Goal: Information Seeking & Learning: Find specific fact

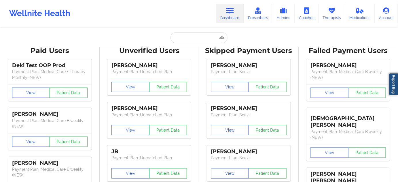
type input "[EMAIL_ADDRESS][DOMAIN_NAME]"
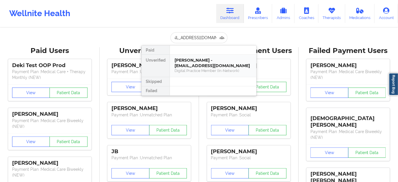
click at [192, 62] on div "[PERSON_NAME] - [EMAIL_ADDRESS][DOMAIN_NAME]" at bounding box center [213, 63] width 77 height 11
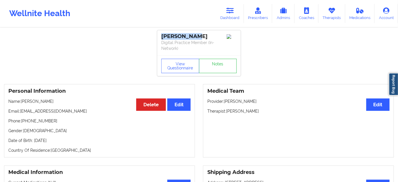
drag, startPoint x: 162, startPoint y: 36, endPoint x: 197, endPoint y: 38, distance: 35.0
click at [201, 36] on div "[PERSON_NAME]" at bounding box center [199, 36] width 76 height 7
copy div "[PERSON_NAME]"
click at [197, 54] on div "[PERSON_NAME] Digital Practice Member (In-Network)" at bounding box center [199, 42] width 84 height 25
click at [190, 39] on div "[PERSON_NAME]" at bounding box center [199, 36] width 76 height 7
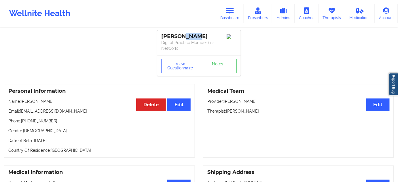
click at [190, 39] on div "[PERSON_NAME]" at bounding box center [199, 36] width 76 height 7
copy div "Pace"
drag, startPoint x: 227, startPoint y: 110, endPoint x: 254, endPoint y: 110, distance: 28.0
click at [254, 110] on p "Therapist: [PERSON_NAME]" at bounding box center [298, 111] width 182 height 6
copy p "[PERSON_NAME]"
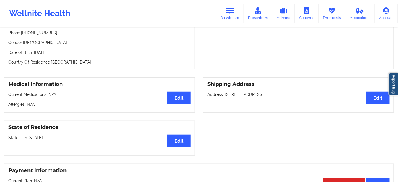
scroll to position [87, 0]
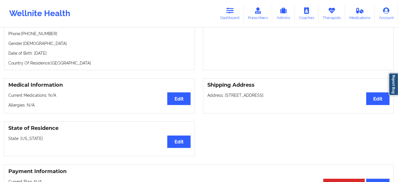
drag, startPoint x: 225, startPoint y: 96, endPoint x: 262, endPoint y: 97, distance: 37.5
click at [262, 97] on p "Address: [STREET_ADDRESS]" at bounding box center [298, 96] width 182 height 6
copy p "2320 Gracy Farms Ln"
click at [269, 93] on p "Address: [STREET_ADDRESS]" at bounding box center [298, 96] width 182 height 6
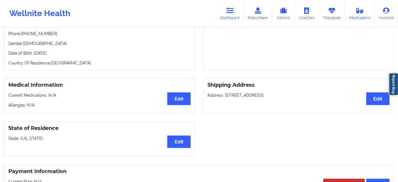
copy p "Austin"
click at [293, 95] on p "Address: [STREET_ADDRESS]" at bounding box center [298, 96] width 182 height 6
copy p "78758"
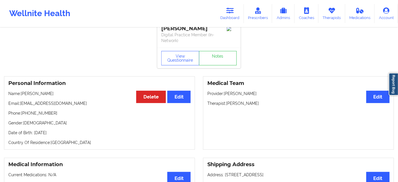
scroll to position [0, 0]
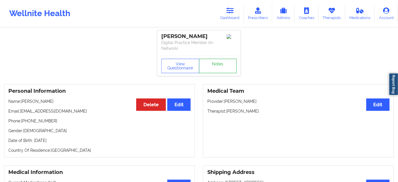
click at [232, 64] on link "Notes" at bounding box center [218, 66] width 38 height 14
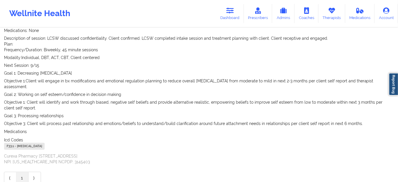
scroll to position [122, 0]
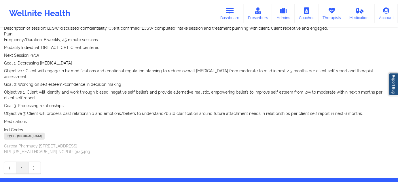
click at [10, 133] on div "F33.1 - [MEDICAL_DATA]" at bounding box center [24, 136] width 41 height 7
copy div "F33.1"
click at [232, 12] on icon at bounding box center [230, 10] width 7 height 6
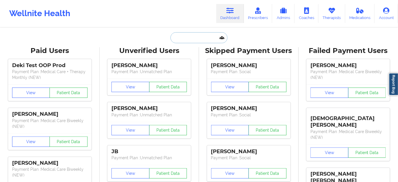
click at [192, 40] on input "text" at bounding box center [199, 37] width 57 height 11
paste input "[EMAIL_ADDRESS][DOMAIN_NAME]"
type input "[EMAIL_ADDRESS][DOMAIN_NAME]"
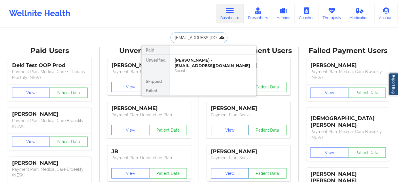
click at [193, 59] on div "[PERSON_NAME] - [EMAIL_ADDRESS][DOMAIN_NAME]" at bounding box center [213, 63] width 77 height 11
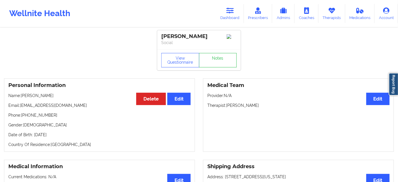
click at [180, 37] on div "[PERSON_NAME]" at bounding box center [199, 36] width 76 height 7
copy div "[PERSON_NAME]"
click at [196, 37] on div "[PERSON_NAME]" at bounding box center [199, 36] width 76 height 7
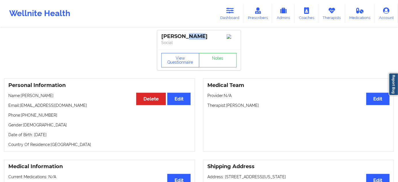
copy div "Long"
drag, startPoint x: 23, startPoint y: 118, endPoint x: 69, endPoint y: 120, distance: 46.1
click at [69, 118] on p "Phone: [PHONE_NUMBER]" at bounding box center [99, 115] width 182 height 6
copy p "[PHONE_NUMBER]"
click at [177, 37] on div "[PERSON_NAME]" at bounding box center [199, 36] width 76 height 7
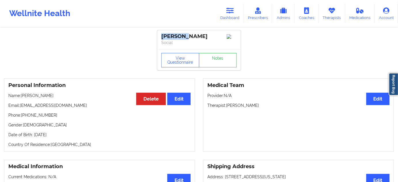
click at [177, 37] on div "[PERSON_NAME]" at bounding box center [199, 36] width 76 height 7
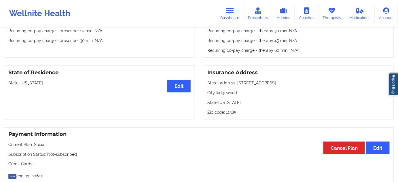
scroll to position [210, 0]
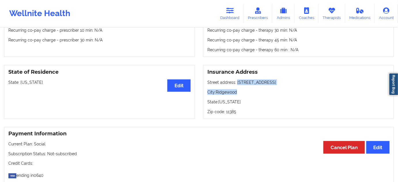
drag, startPoint x: 236, startPoint y: 83, endPoint x: 286, endPoint y: 87, distance: 49.7
click at [286, 87] on div "Insurance Address Street address: [STREET_ADDRESS][US_STATE] Zip code: 11385" at bounding box center [298, 92] width 191 height 54
click at [288, 97] on div "Insurance Address Street address: [STREET_ADDRESS][US_STATE] Zip code: 11385" at bounding box center [298, 92] width 191 height 54
drag, startPoint x: 236, startPoint y: 84, endPoint x: 288, endPoint y: 83, distance: 51.9
click at [288, 83] on p "Street address: [STREET_ADDRESS]" at bounding box center [298, 83] width 182 height 6
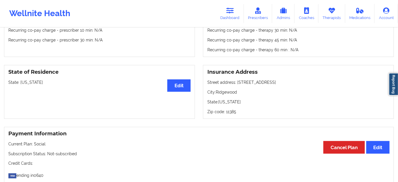
click at [226, 93] on p "City: [GEOGRAPHIC_DATA]" at bounding box center [298, 92] width 182 height 6
click at [230, 112] on p "Zip code: 11385" at bounding box center [298, 112] width 182 height 6
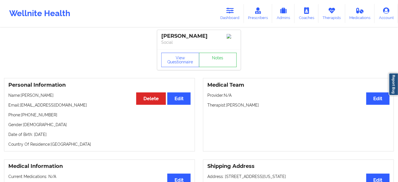
scroll to position [0, 0]
click at [229, 64] on link "Notes" at bounding box center [218, 60] width 38 height 14
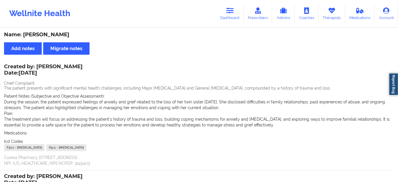
click at [10, 149] on div "F32.1 - [MEDICAL_DATA]" at bounding box center [24, 147] width 41 height 7
drag, startPoint x: 107, startPoint y: 147, endPoint x: 98, endPoint y: 148, distance: 9.6
click at [97, 149] on div "F32.1 - [MEDICAL_DATA] F41.1 - [MEDICAL_DATA]" at bounding box center [199, 148] width 390 height 8
drag, startPoint x: 232, startPoint y: 9, endPoint x: 221, endPoint y: 23, distance: 18.1
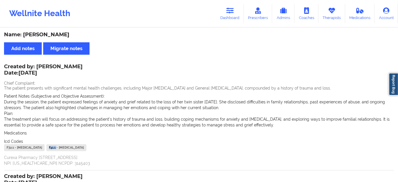
click at [232, 9] on icon at bounding box center [230, 10] width 7 height 6
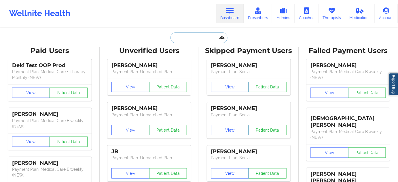
click at [210, 37] on input "text" at bounding box center [199, 37] width 57 height 11
paste input "[EMAIL_ADDRESS][PERSON_NAME][PERSON_NAME][DOMAIN_NAME]"
type input "[EMAIL_ADDRESS][PERSON_NAME][PERSON_NAME][DOMAIN_NAME]"
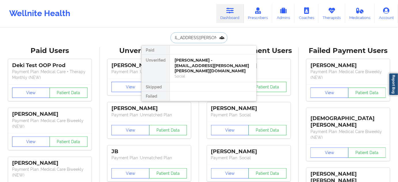
click at [191, 60] on div "[PERSON_NAME] - [EMAIL_ADDRESS][PERSON_NAME][PERSON_NAME][DOMAIN_NAME]" at bounding box center [213, 66] width 77 height 16
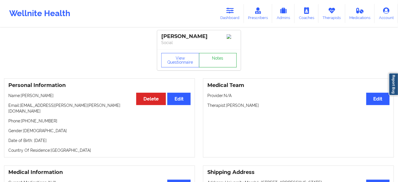
click at [220, 58] on link "Notes" at bounding box center [218, 60] width 38 height 14
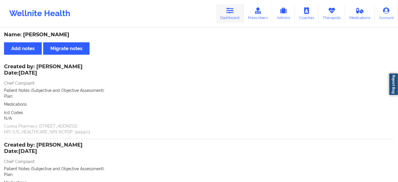
click at [231, 18] on link "Dashboard" at bounding box center [230, 13] width 28 height 19
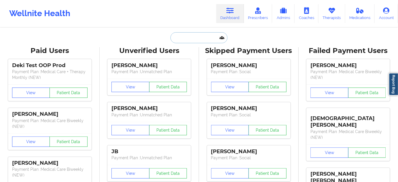
click at [209, 34] on input "text" at bounding box center [199, 37] width 57 height 11
type input "d"
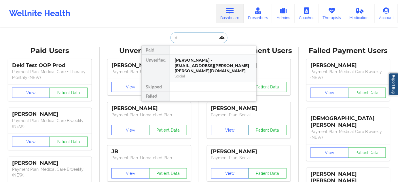
click at [199, 59] on div "[PERSON_NAME] - [EMAIL_ADDRESS][PERSON_NAME][PERSON_NAME][DOMAIN_NAME]" at bounding box center [213, 66] width 77 height 16
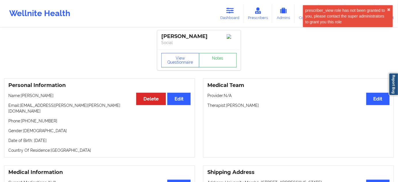
drag, startPoint x: 207, startPoint y: 36, endPoint x: 158, endPoint y: 40, distance: 49.2
click at [158, 40] on div "[PERSON_NAME] Social" at bounding box center [199, 39] width 84 height 19
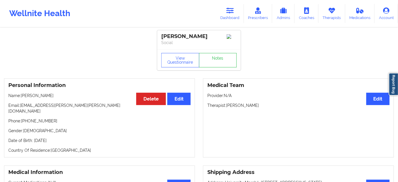
drag, startPoint x: 227, startPoint y: 107, endPoint x: 267, endPoint y: 105, distance: 39.5
click at [267, 105] on p "Therapist: [PERSON_NAME]" at bounding box center [298, 106] width 182 height 6
click at [171, 63] on button "View Questionnaire" at bounding box center [180, 60] width 38 height 14
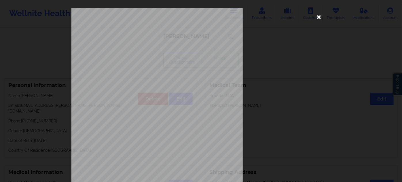
click at [318, 18] on icon at bounding box center [319, 16] width 9 height 9
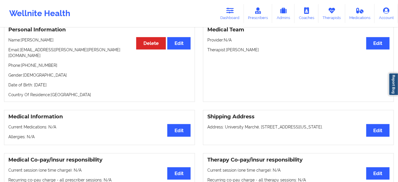
scroll to position [70, 0]
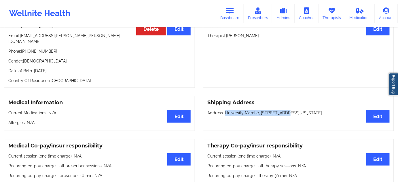
drag, startPoint x: 224, startPoint y: 110, endPoint x: 282, endPoint y: 110, distance: 57.9
click at [282, 110] on p "Address: [GEOGRAPHIC_DATA][STREET_ADDRESS][US_STATE][GEOGRAPHIC_DATA]." at bounding box center [298, 113] width 182 height 6
drag, startPoint x: 281, startPoint y: 108, endPoint x: 225, endPoint y: 107, distance: 55.9
click at [225, 110] on p "Address: [GEOGRAPHIC_DATA][STREET_ADDRESS][US_STATE][GEOGRAPHIC_DATA]." at bounding box center [298, 113] width 182 height 6
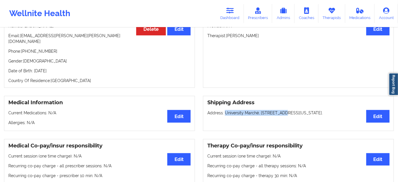
drag, startPoint x: 285, startPoint y: 109, endPoint x: 319, endPoint y: 109, distance: 33.7
click at [319, 110] on p "Address: [GEOGRAPHIC_DATA][STREET_ADDRESS][US_STATE][GEOGRAPHIC_DATA]." at bounding box center [298, 113] width 182 height 6
click at [323, 110] on p "Address: [GEOGRAPHIC_DATA][STREET_ADDRESS][US_STATE][GEOGRAPHIC_DATA]." at bounding box center [298, 113] width 182 height 6
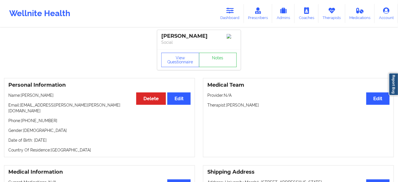
scroll to position [0, 0]
click at [225, 59] on link "Notes" at bounding box center [218, 60] width 38 height 14
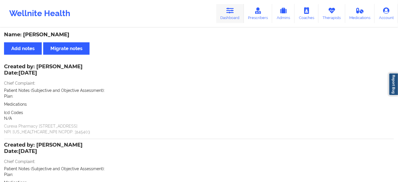
drag, startPoint x: 229, startPoint y: 16, endPoint x: 227, endPoint y: 19, distance: 3.0
click at [229, 16] on link "Dashboard" at bounding box center [230, 13] width 28 height 19
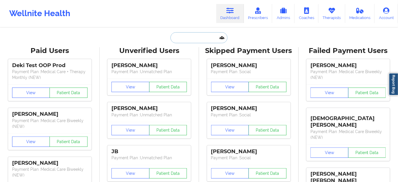
click at [207, 42] on input "text" at bounding box center [199, 37] width 57 height 11
paste input "[EMAIL_ADDRESS][DOMAIN_NAME]"
type input "[EMAIL_ADDRESS][DOMAIN_NAME]"
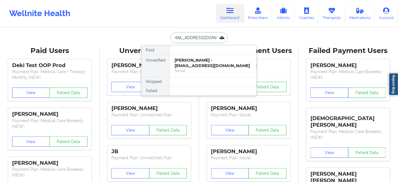
click at [198, 61] on div "[PERSON_NAME] - [EMAIL_ADDRESS][DOMAIN_NAME]" at bounding box center [213, 63] width 77 height 11
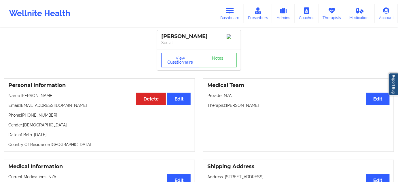
click at [184, 64] on button "View Questionnaire" at bounding box center [180, 60] width 38 height 14
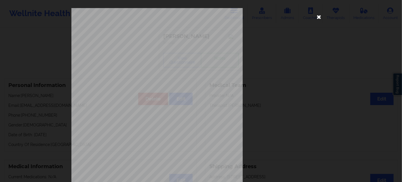
click at [316, 18] on icon at bounding box center [319, 16] width 9 height 9
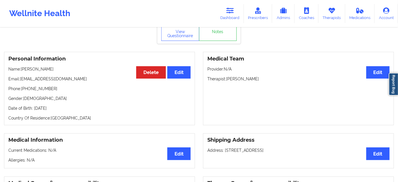
scroll to position [17, 0]
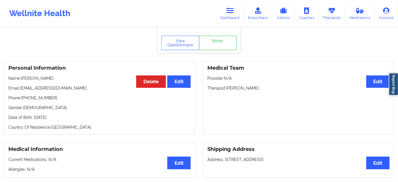
drag, startPoint x: 227, startPoint y: 89, endPoint x: 269, endPoint y: 89, distance: 41.5
click at [268, 89] on p "Therapist: [PERSON_NAME]" at bounding box center [298, 88] width 182 height 6
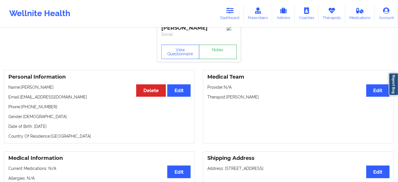
scroll to position [0, 0]
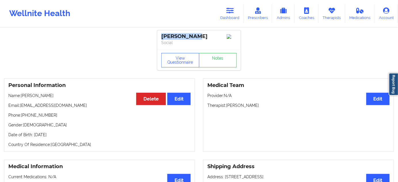
drag, startPoint x: 193, startPoint y: 36, endPoint x: 156, endPoint y: 34, distance: 36.9
drag, startPoint x: 227, startPoint y: 107, endPoint x: 270, endPoint y: 106, distance: 42.7
click at [270, 106] on p "Therapist: [PERSON_NAME]" at bounding box center [298, 106] width 182 height 6
click at [226, 63] on link "Notes" at bounding box center [218, 60] width 38 height 14
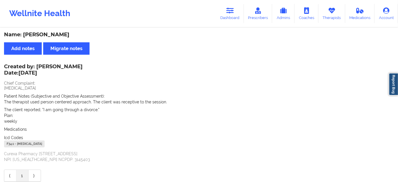
click at [11, 145] on div "F34.1 - [MEDICAL_DATA]" at bounding box center [24, 144] width 41 height 7
click at [232, 15] on link "Dashboard" at bounding box center [230, 13] width 28 height 19
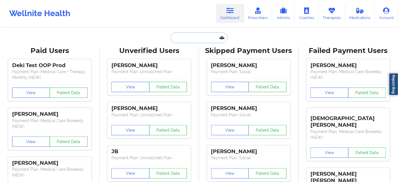
click at [217, 37] on input "text" at bounding box center [199, 37] width 57 height 11
paste input "[EMAIL_ADDRESS][PERSON_NAME][DOMAIN_NAME]"
type input "[EMAIL_ADDRESS][PERSON_NAME][DOMAIN_NAME]"
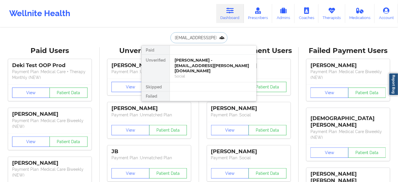
click at [200, 64] on div "[PERSON_NAME] - [EMAIL_ADDRESS][PERSON_NAME][DOMAIN_NAME]" at bounding box center [213, 66] width 77 height 16
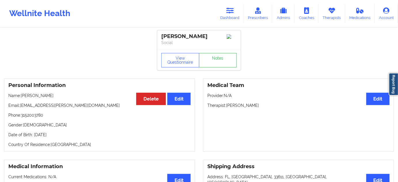
drag, startPoint x: 210, startPoint y: 35, endPoint x: 153, endPoint y: 35, distance: 57.3
drag, startPoint x: 227, startPoint y: 107, endPoint x: 256, endPoint y: 103, distance: 28.5
click at [256, 103] on div "Medical Team Edit Provider: N/A Therapist: [PERSON_NAME]" at bounding box center [298, 114] width 191 height 73
click at [220, 63] on link "Notes" at bounding box center [218, 60] width 38 height 14
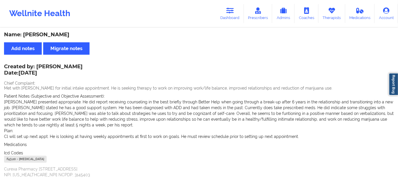
click at [11, 160] on div "F43.20 - [MEDICAL_DATA]" at bounding box center [25, 159] width 43 height 7
click at [10, 160] on div "F43.20 - [MEDICAL_DATA]" at bounding box center [25, 159] width 43 height 7
click at [236, 17] on link "Dashboard" at bounding box center [230, 13] width 28 height 19
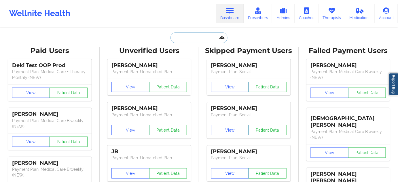
click at [203, 36] on input "text" at bounding box center [199, 37] width 57 height 11
type input "s"
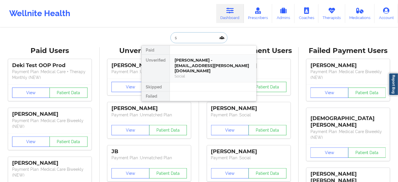
click at [204, 61] on div "[PERSON_NAME] - [EMAIL_ADDRESS][PERSON_NAME][DOMAIN_NAME]" at bounding box center [213, 66] width 77 height 16
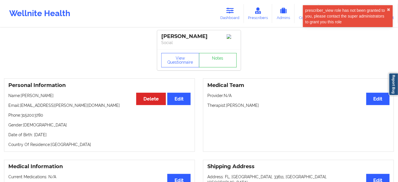
click at [28, 120] on div "Personal Information Edit Delete Name: [PERSON_NAME] Email: [EMAIL_ADDRESS][PER…" at bounding box center [99, 114] width 191 height 73
click at [33, 117] on p "Phone: [PHONE_NUMBER]" at bounding box center [99, 115] width 182 height 6
click at [226, 17] on link "Dashboard" at bounding box center [230, 13] width 28 height 19
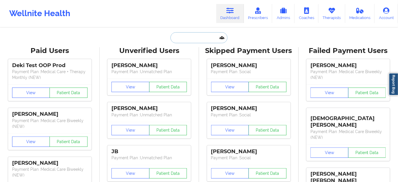
click at [189, 35] on input "text" at bounding box center [199, 37] width 57 height 11
paste input "[EMAIL_ADDRESS][DOMAIN_NAME]"
type input "[EMAIL_ADDRESS][DOMAIN_NAME]"
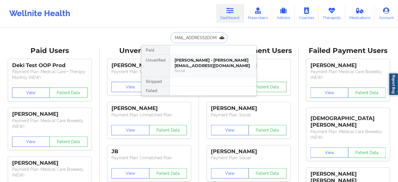
click at [190, 67] on div "[PERSON_NAME] - [PERSON_NAME][EMAIL_ADDRESS][DOMAIN_NAME]" at bounding box center [213, 63] width 77 height 11
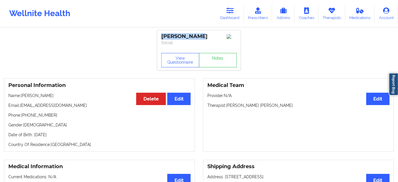
drag, startPoint x: 186, startPoint y: 37, endPoint x: 155, endPoint y: 34, distance: 30.7
drag, startPoint x: 227, startPoint y: 107, endPoint x: 287, endPoint y: 107, distance: 60.8
click at [287, 107] on p "Therapist: [PERSON_NAME] [PERSON_NAME]" at bounding box center [298, 106] width 182 height 6
click at [185, 63] on button "View Questionnaire" at bounding box center [180, 60] width 38 height 14
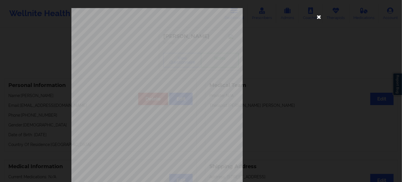
click at [321, 19] on icon at bounding box center [319, 16] width 9 height 9
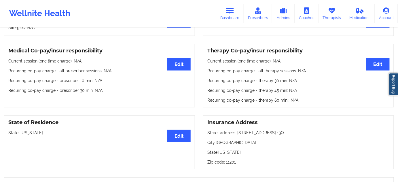
scroll to position [210, 0]
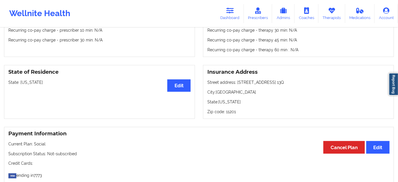
drag, startPoint x: 237, startPoint y: 83, endPoint x: 290, endPoint y: 80, distance: 53.9
click at [290, 80] on p "Street address: [STREET_ADDRESS] 13Q" at bounding box center [298, 83] width 182 height 6
click at [231, 94] on p "City: [GEOGRAPHIC_DATA]" at bounding box center [298, 92] width 182 height 6
click at [235, 114] on p "Zip code: 11201" at bounding box center [298, 112] width 182 height 6
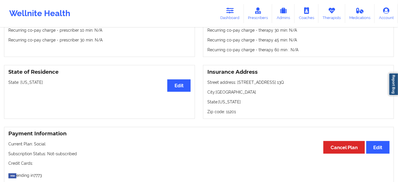
click at [235, 114] on p "Zip code: 11201" at bounding box center [298, 112] width 182 height 6
click at [232, 113] on p "Zip code: 11201" at bounding box center [298, 112] width 182 height 6
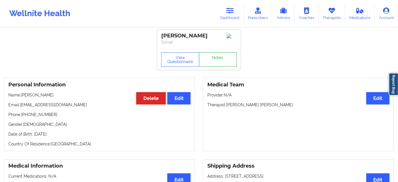
scroll to position [0, 0]
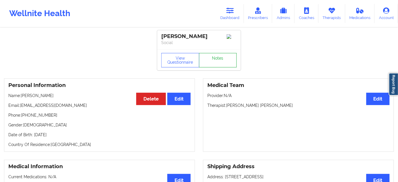
click at [214, 65] on link "Notes" at bounding box center [218, 60] width 38 height 14
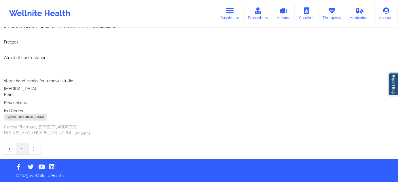
scroll to position [130, 0]
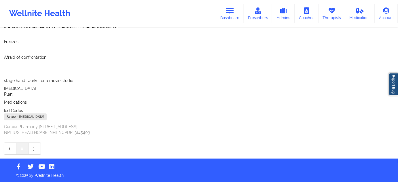
click at [12, 115] on div "F43.20 - [MEDICAL_DATA]" at bounding box center [25, 117] width 43 height 7
click at [230, 15] on link "Dashboard" at bounding box center [230, 13] width 28 height 19
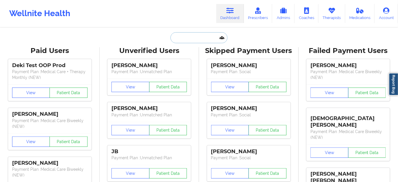
click at [209, 38] on input "text" at bounding box center [199, 37] width 57 height 11
paste input "[EMAIL_ADDRESS][DOMAIN_NAME]"
type input "[EMAIL_ADDRESS][DOMAIN_NAME]"
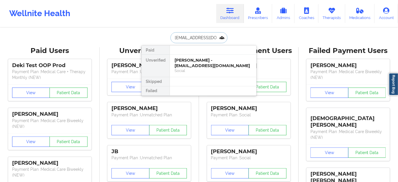
click at [195, 68] on div "Social" at bounding box center [213, 70] width 77 height 5
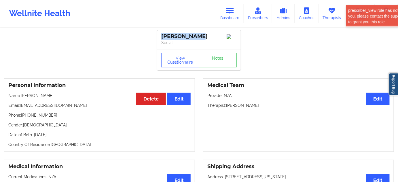
drag, startPoint x: 205, startPoint y: 34, endPoint x: 158, endPoint y: 37, distance: 47.9
click at [158, 37] on div "[PERSON_NAME] Social" at bounding box center [199, 39] width 84 height 19
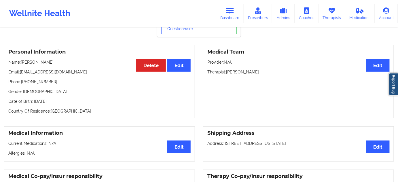
scroll to position [35, 0]
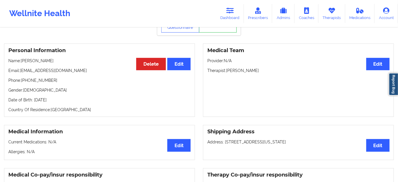
drag, startPoint x: 226, startPoint y: 72, endPoint x: 275, endPoint y: 69, distance: 49.1
click at [275, 69] on p "Therapist: [PERSON_NAME]" at bounding box center [298, 71] width 182 height 6
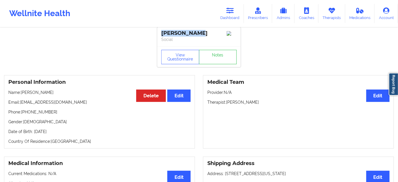
scroll to position [0, 0]
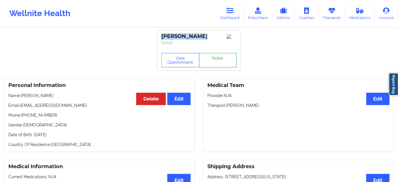
click at [219, 63] on link "Notes" at bounding box center [218, 60] width 38 height 14
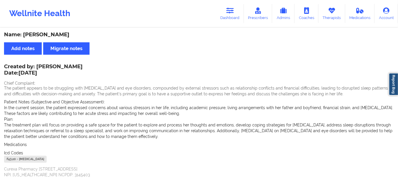
click at [10, 162] on div "F43.20 - [MEDICAL_DATA]" at bounding box center [25, 159] width 43 height 7
click at [233, 16] on link "Dashboard" at bounding box center [230, 13] width 28 height 19
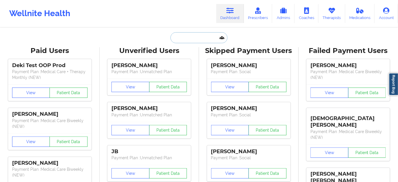
click at [192, 35] on input "text" at bounding box center [199, 37] width 57 height 11
paste input "[EMAIL_ADDRESS][PERSON_NAME][DOMAIN_NAME]"
type input "[EMAIL_ADDRESS][PERSON_NAME][DOMAIN_NAME]"
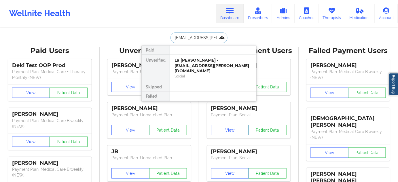
click at [190, 67] on div "La [PERSON_NAME] - [EMAIL_ADDRESS][PERSON_NAME][DOMAIN_NAME]" at bounding box center [213, 66] width 77 height 16
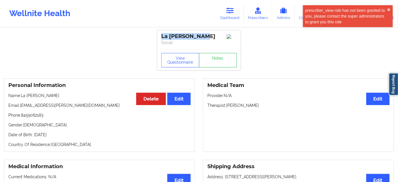
drag, startPoint x: 207, startPoint y: 35, endPoint x: 155, endPoint y: 37, distance: 52.8
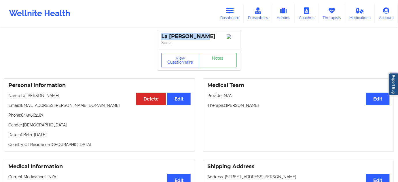
drag, startPoint x: 228, startPoint y: 107, endPoint x: 279, endPoint y: 105, distance: 51.3
click at [279, 105] on p "Therapist: [PERSON_NAME]" at bounding box center [298, 106] width 182 height 6
click at [189, 62] on button "View Questionnaire" at bounding box center [180, 60] width 38 height 14
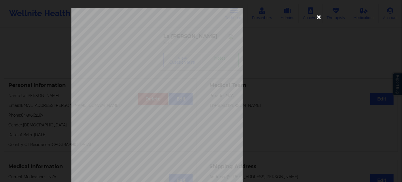
click at [318, 18] on icon at bounding box center [319, 16] width 9 height 9
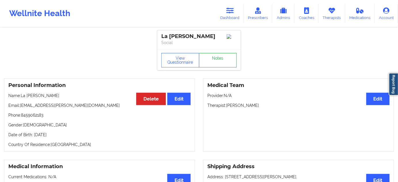
click at [233, 62] on link "Notes" at bounding box center [218, 60] width 38 height 14
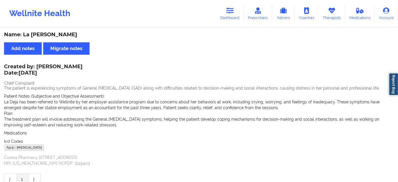
click at [10, 150] on div "F41.9 - [MEDICAL_DATA]" at bounding box center [24, 147] width 40 height 7
click at [230, 8] on icon at bounding box center [230, 10] width 7 height 6
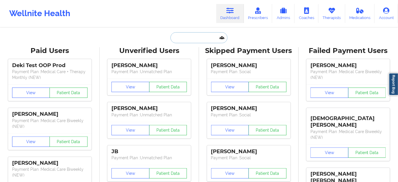
click at [199, 33] on input "text" at bounding box center [199, 37] width 57 height 11
paste input "[EMAIL_ADDRESS][DOMAIN_NAME]"
type input "[EMAIL_ADDRESS][DOMAIN_NAME]"
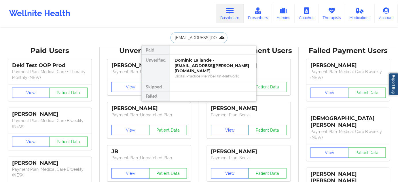
click at [193, 61] on div "Dominic La lande - [EMAIL_ADDRESS][PERSON_NAME][DOMAIN_NAME]" at bounding box center [213, 66] width 77 height 16
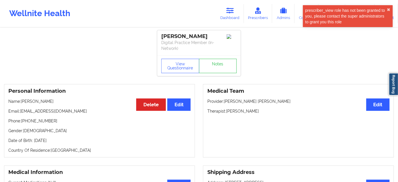
drag, startPoint x: 210, startPoint y: 37, endPoint x: 156, endPoint y: 31, distance: 54.2
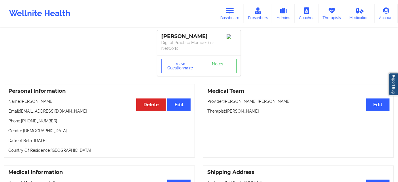
click at [180, 69] on button "View Questionnaire" at bounding box center [180, 66] width 38 height 14
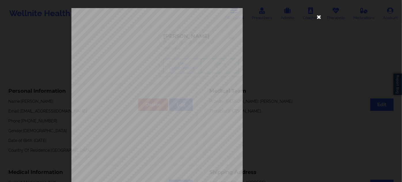
click at [321, 18] on icon at bounding box center [319, 16] width 9 height 9
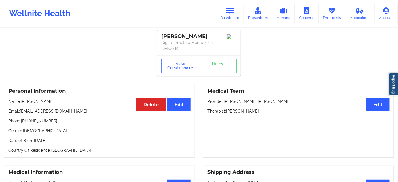
drag, startPoint x: 210, startPoint y: 34, endPoint x: 133, endPoint y: 30, distance: 76.5
drag, startPoint x: 227, startPoint y: 111, endPoint x: 266, endPoint y: 111, distance: 39.5
click at [264, 112] on p "Therapist: [PERSON_NAME]" at bounding box center [298, 111] width 182 height 6
click at [221, 68] on link "Notes" at bounding box center [218, 66] width 38 height 14
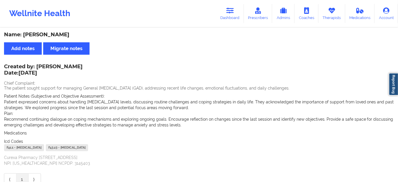
click at [10, 149] on div "F41.1 - [MEDICAL_DATA]" at bounding box center [24, 147] width 40 height 7
drag, startPoint x: 74, startPoint y: 148, endPoint x: 59, endPoint y: 147, distance: 15.3
click at [59, 147] on div "F41.1 - [MEDICAL_DATA] F43.23 - [MEDICAL_DATA]" at bounding box center [199, 148] width 390 height 8
click at [225, 16] on link "Dashboard" at bounding box center [230, 13] width 28 height 19
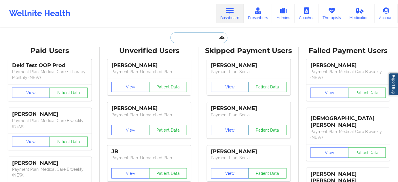
click at [201, 37] on input "text" at bounding box center [199, 37] width 57 height 11
paste input "[EMAIL_ADDRESS][DOMAIN_NAME]"
type input "[EMAIL_ADDRESS][DOMAIN_NAME]"
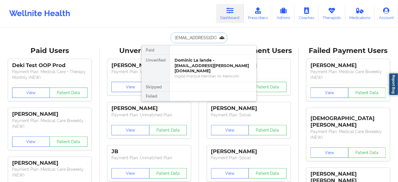
scroll to position [0, 5]
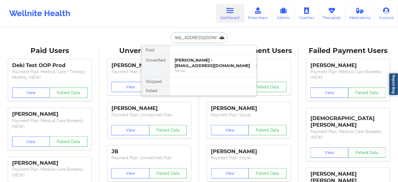
click at [197, 64] on div "[PERSON_NAME] - [EMAIL_ADDRESS][DOMAIN_NAME]" at bounding box center [213, 63] width 77 height 11
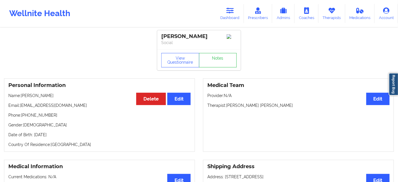
drag, startPoint x: 159, startPoint y: 34, endPoint x: 216, endPoint y: 38, distance: 57.5
click at [222, 37] on div "[PERSON_NAME] Social" at bounding box center [199, 39] width 84 height 19
drag, startPoint x: 225, startPoint y: 105, endPoint x: 229, endPoint y: 105, distance: 3.5
click at [228, 105] on p "Therapist: [PERSON_NAME] [PERSON_NAME]" at bounding box center [298, 106] width 182 height 6
click at [233, 118] on div "Medical Team Edit Provider: N/A Therapist: [PERSON_NAME] [PERSON_NAME]" at bounding box center [298, 114] width 191 height 73
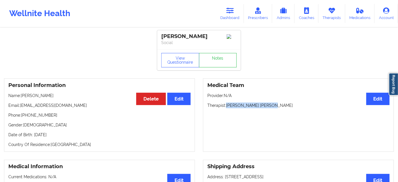
drag, startPoint x: 227, startPoint y: 107, endPoint x: 275, endPoint y: 108, distance: 48.7
click at [275, 108] on p "Therapist: [PERSON_NAME] [PERSON_NAME]" at bounding box center [298, 106] width 182 height 6
click at [221, 63] on link "Notes" at bounding box center [218, 60] width 38 height 14
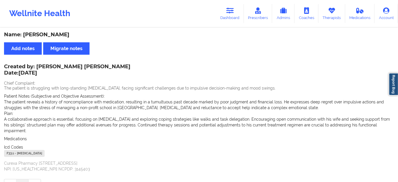
click at [11, 154] on div "F33.1 - [MEDICAL_DATA]" at bounding box center [24, 153] width 41 height 7
drag, startPoint x: 234, startPoint y: 11, endPoint x: 214, endPoint y: 24, distance: 24.2
click at [234, 11] on icon at bounding box center [230, 10] width 7 height 6
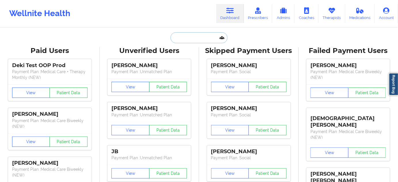
click at [194, 39] on input "text" at bounding box center [199, 37] width 57 height 11
paste input "[PERSON_NAME][EMAIL_ADDRESS][PERSON_NAME][DOMAIN_NAME]"
type input "[PERSON_NAME][EMAIL_ADDRESS][PERSON_NAME][DOMAIN_NAME]"
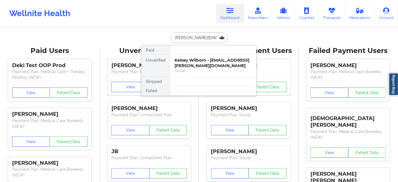
click at [196, 63] on div "Kelsey Wilborn - [EMAIL_ADDRESS][PERSON_NAME][DOMAIN_NAME]" at bounding box center [213, 63] width 77 height 11
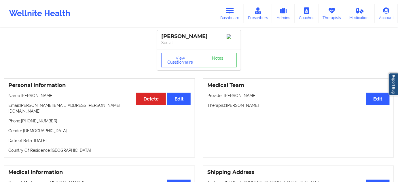
drag, startPoint x: 205, startPoint y: 37, endPoint x: 157, endPoint y: 32, distance: 47.5
click at [157, 32] on div "[PERSON_NAME] Social" at bounding box center [199, 39] width 84 height 19
drag, startPoint x: 226, startPoint y: 106, endPoint x: 230, endPoint y: 108, distance: 4.7
click at [228, 106] on p "Therapist: [PERSON_NAME]" at bounding box center [298, 106] width 182 height 6
click at [232, 113] on div "Medical Team Edit Provider: [PERSON_NAME] Therapist: [PERSON_NAME]" at bounding box center [298, 117] width 191 height 79
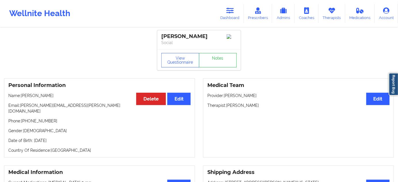
drag, startPoint x: 228, startPoint y: 107, endPoint x: 264, endPoint y: 106, distance: 35.7
click at [264, 106] on p "Therapist: [PERSON_NAME]" at bounding box center [298, 106] width 182 height 6
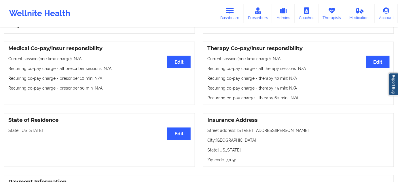
scroll to position [192, 0]
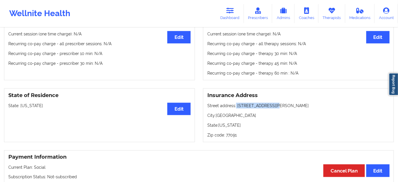
drag, startPoint x: 235, startPoint y: 102, endPoint x: 274, endPoint y: 101, distance: 38.3
click at [274, 103] on p "Street address: [STREET_ADDRESS][PERSON_NAME]" at bounding box center [298, 106] width 182 height 6
click at [225, 113] on p "City: [GEOGRAPHIC_DATA]" at bounding box center [298, 116] width 182 height 6
click at [232, 132] on p "Zip code: 77091" at bounding box center [298, 135] width 182 height 6
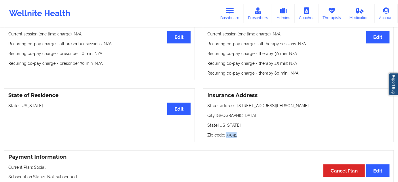
click at [232, 132] on p "Zip code: 77091" at bounding box center [298, 135] width 182 height 6
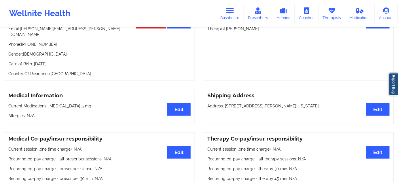
scroll to position [0, 0]
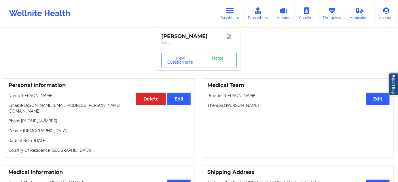
click at [218, 62] on link "Notes" at bounding box center [218, 60] width 38 height 14
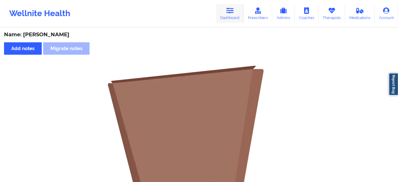
click at [239, 15] on link "Dashboard" at bounding box center [230, 13] width 28 height 19
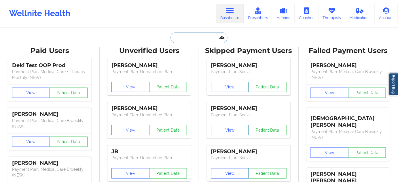
click at [198, 40] on input "text" at bounding box center [199, 37] width 57 height 11
paste input "ZOEY"
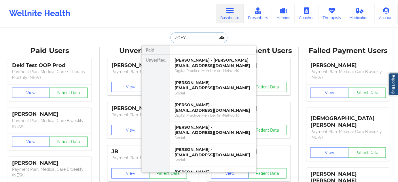
paste input "[PERSON_NAME]"
type input "[PERSON_NAME]"
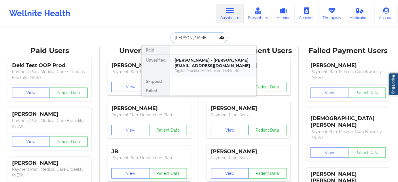
click at [195, 61] on div "[PERSON_NAME] - [PERSON_NAME][EMAIL_ADDRESS][DOMAIN_NAME]" at bounding box center [213, 63] width 77 height 11
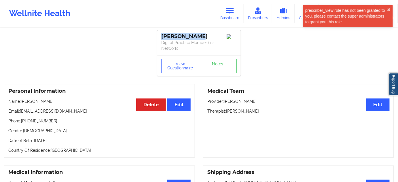
drag, startPoint x: 198, startPoint y: 37, endPoint x: 159, endPoint y: 39, distance: 39.8
click at [159, 39] on div "[PERSON_NAME] Digital Practice Member (In-Network)" at bounding box center [199, 42] width 84 height 25
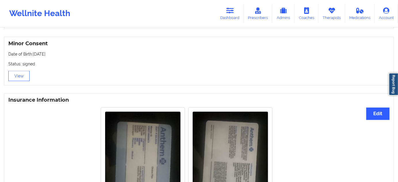
scroll to position [359, 0]
